Goal: Find specific page/section: Find specific page/section

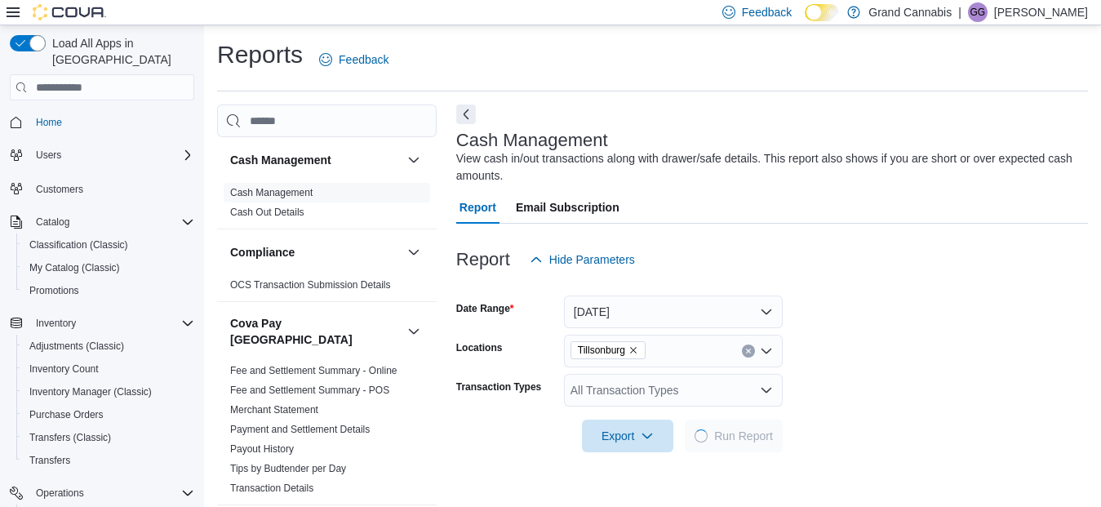
scroll to position [402, 0]
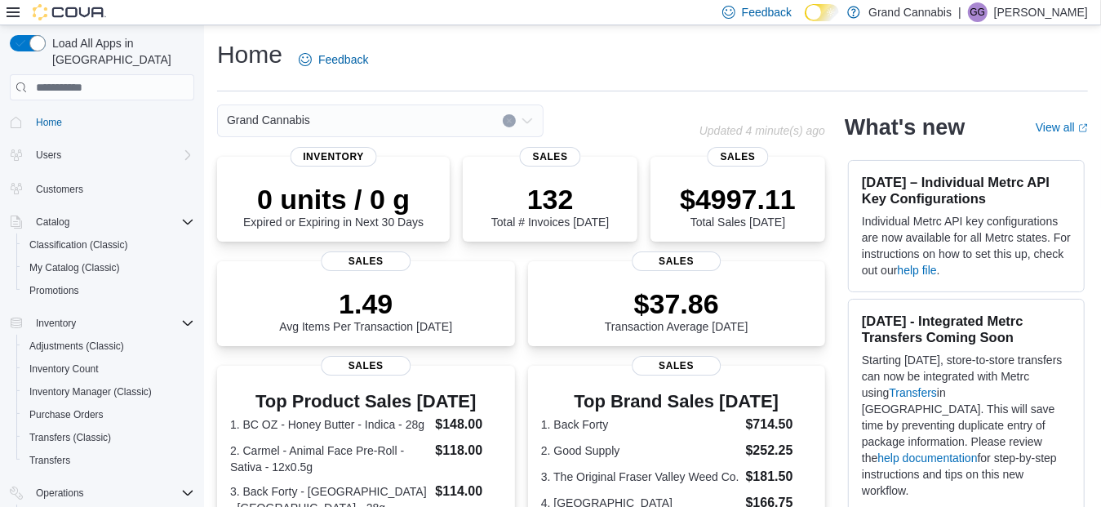
click at [506, 123] on icon "Clear input" at bounding box center [509, 121] width 7 height 7
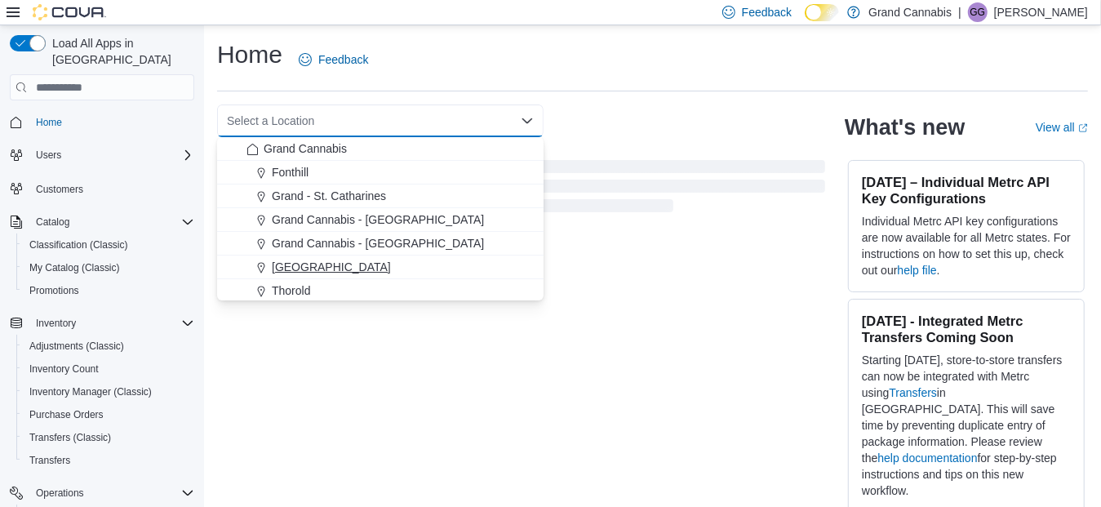
click at [303, 265] on span "[GEOGRAPHIC_DATA]" at bounding box center [331, 267] width 119 height 16
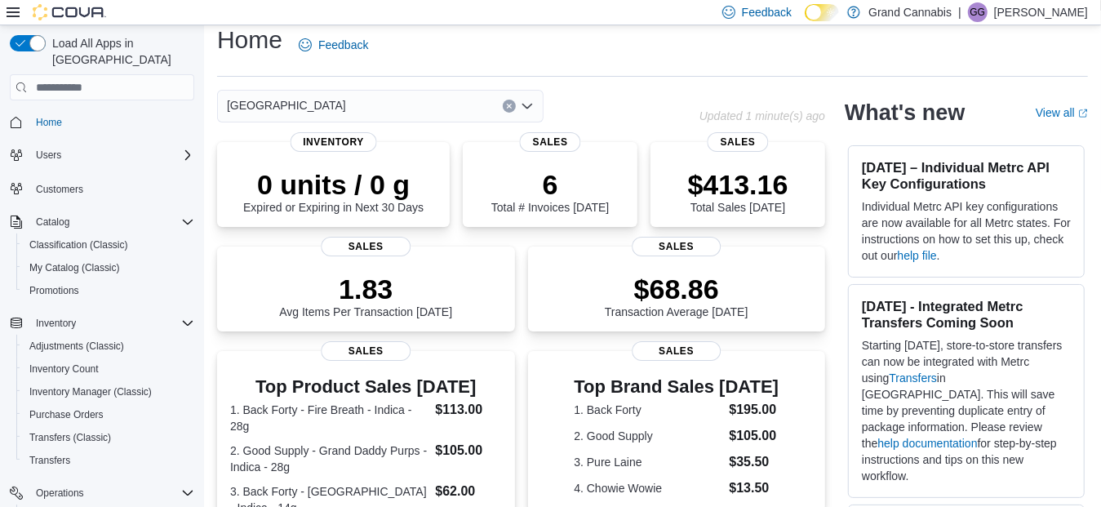
scroll to position [14, 0]
